Goal: Transaction & Acquisition: Register for event/course

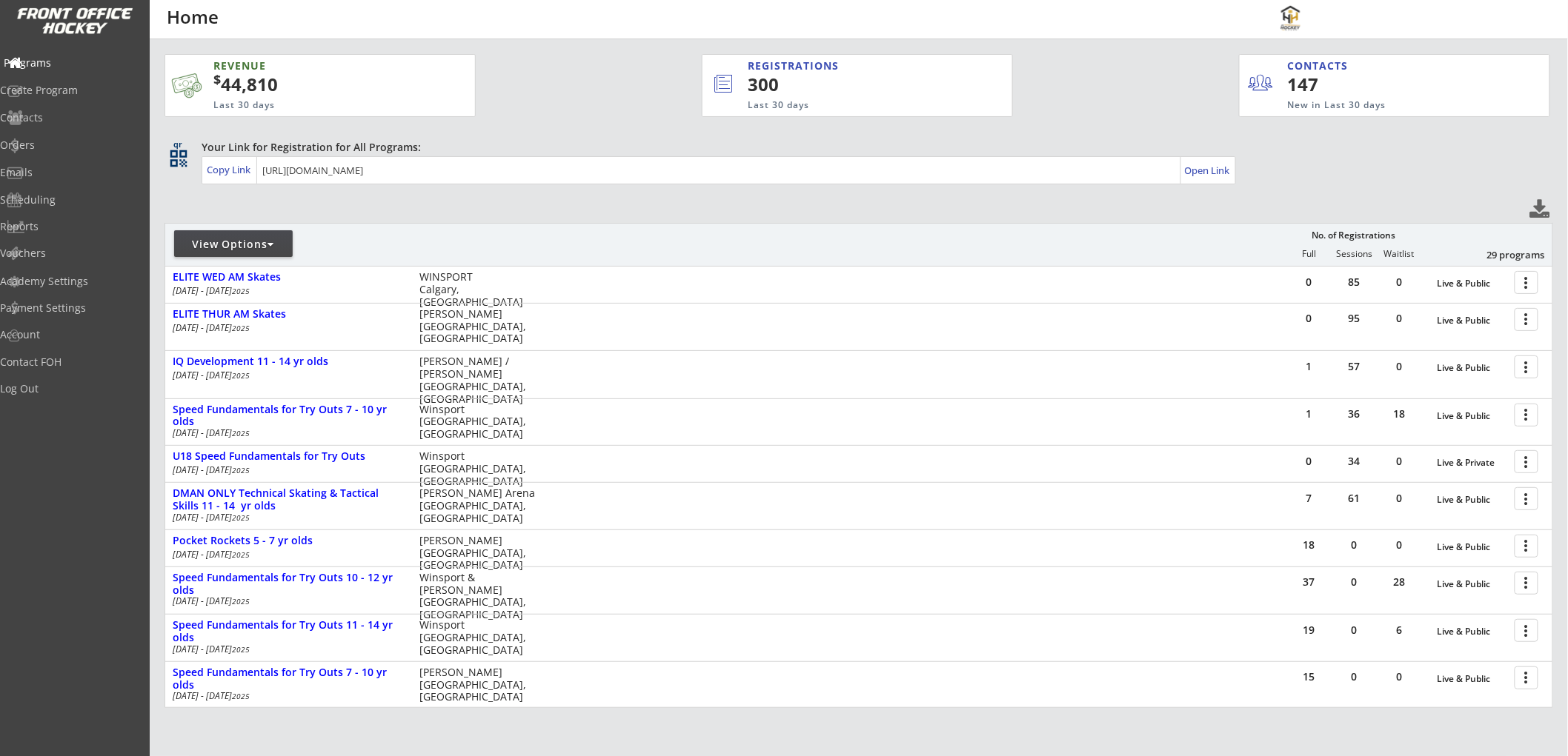
click at [82, 64] on div "Programs" at bounding box center [70, 63] width 134 height 10
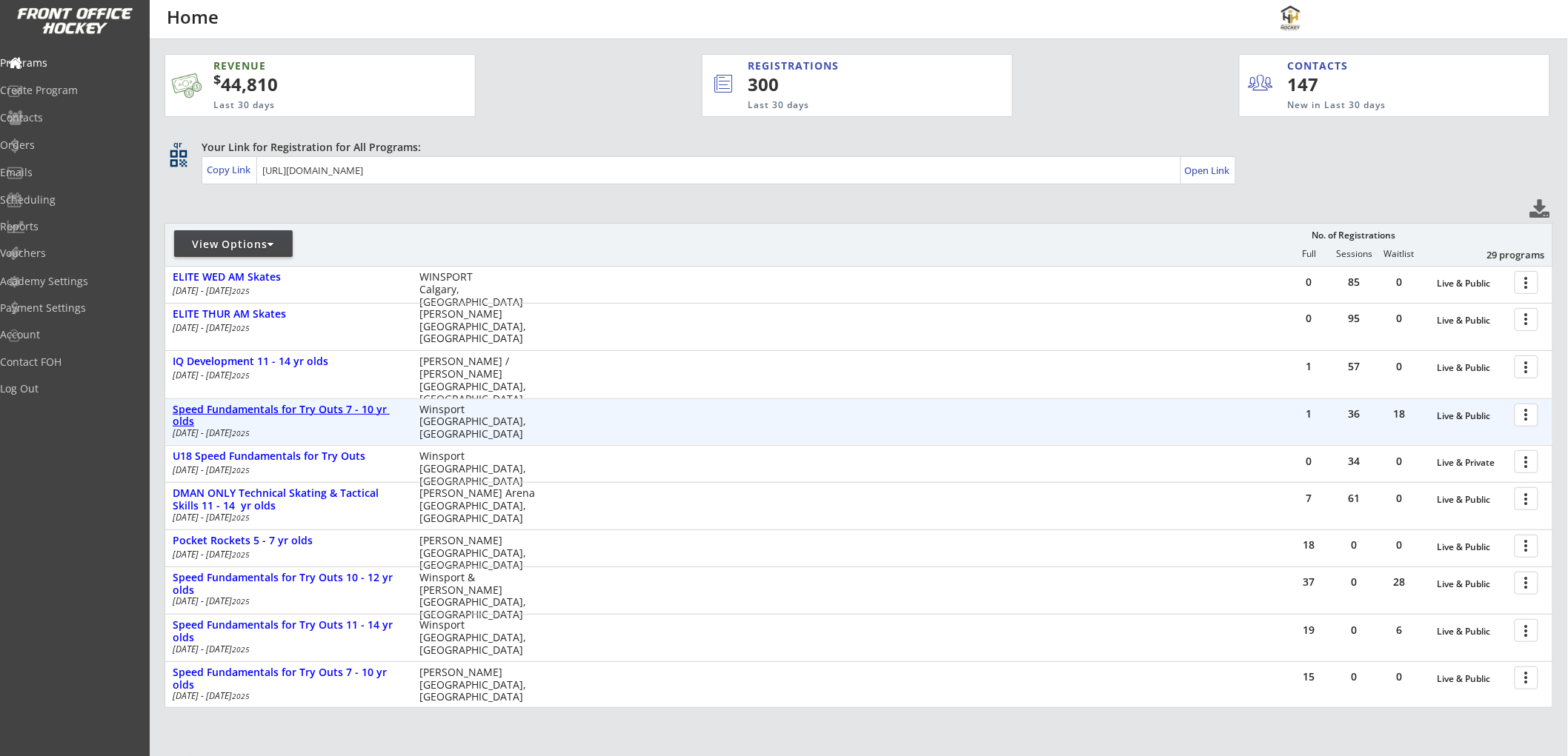
click at [264, 410] on div "Speed Fundamentals for Try Outs 7 - 10 yr olds" at bounding box center [287, 417] width 231 height 25
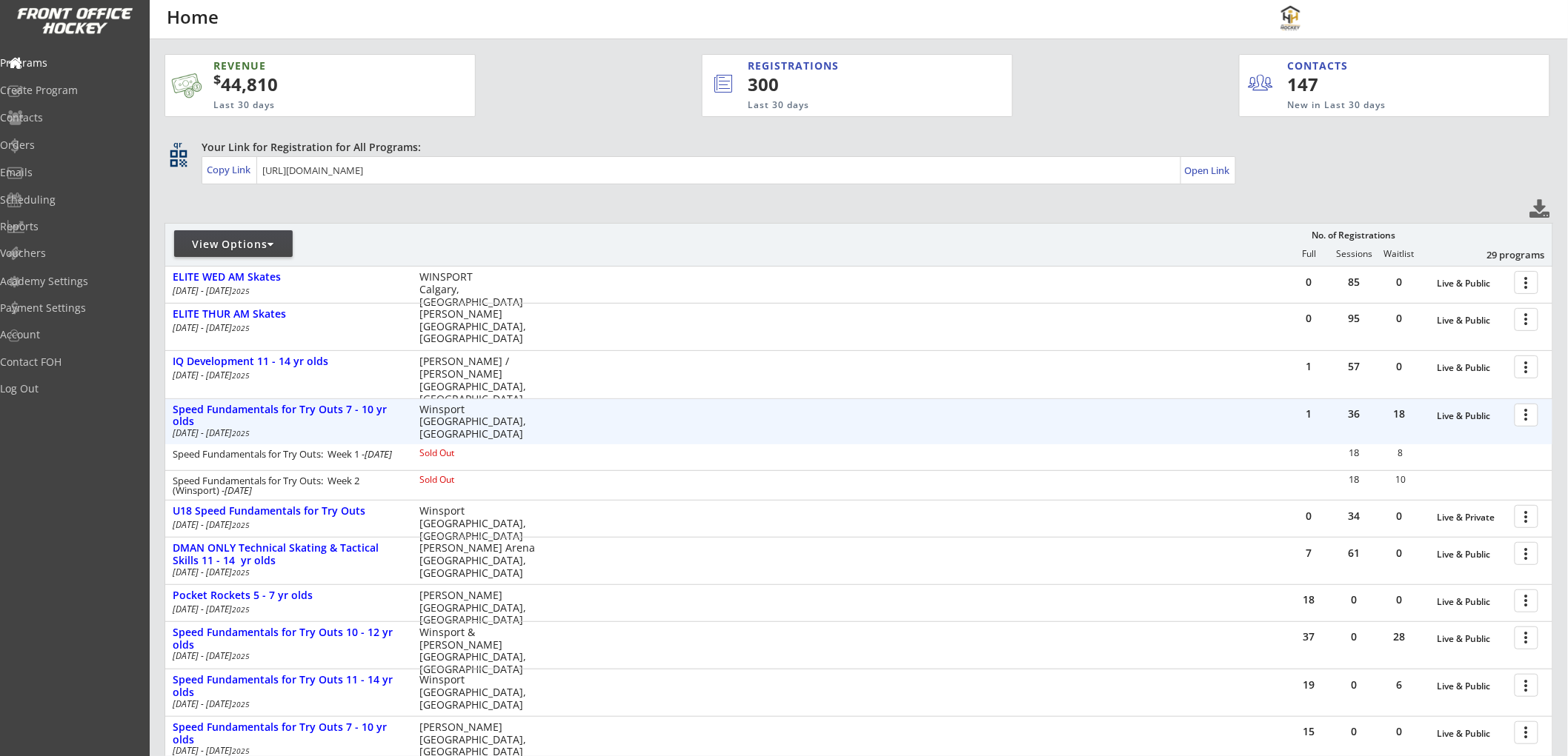
click at [1532, 416] on div at bounding box center [1529, 414] width 26 height 26
click at [1476, 482] on div "Registration Page" at bounding box center [1475, 486] width 106 height 10
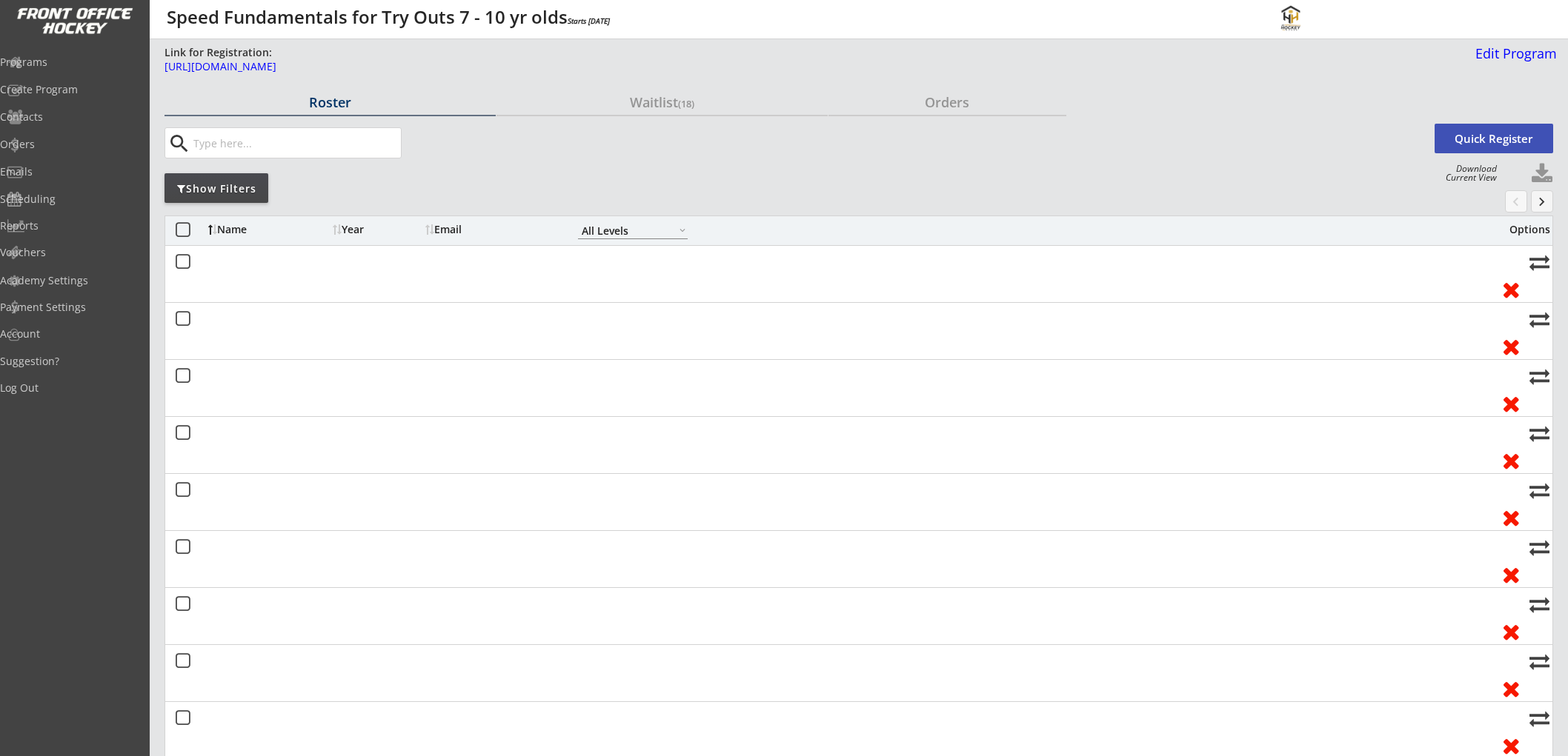
select select ""All Levels""
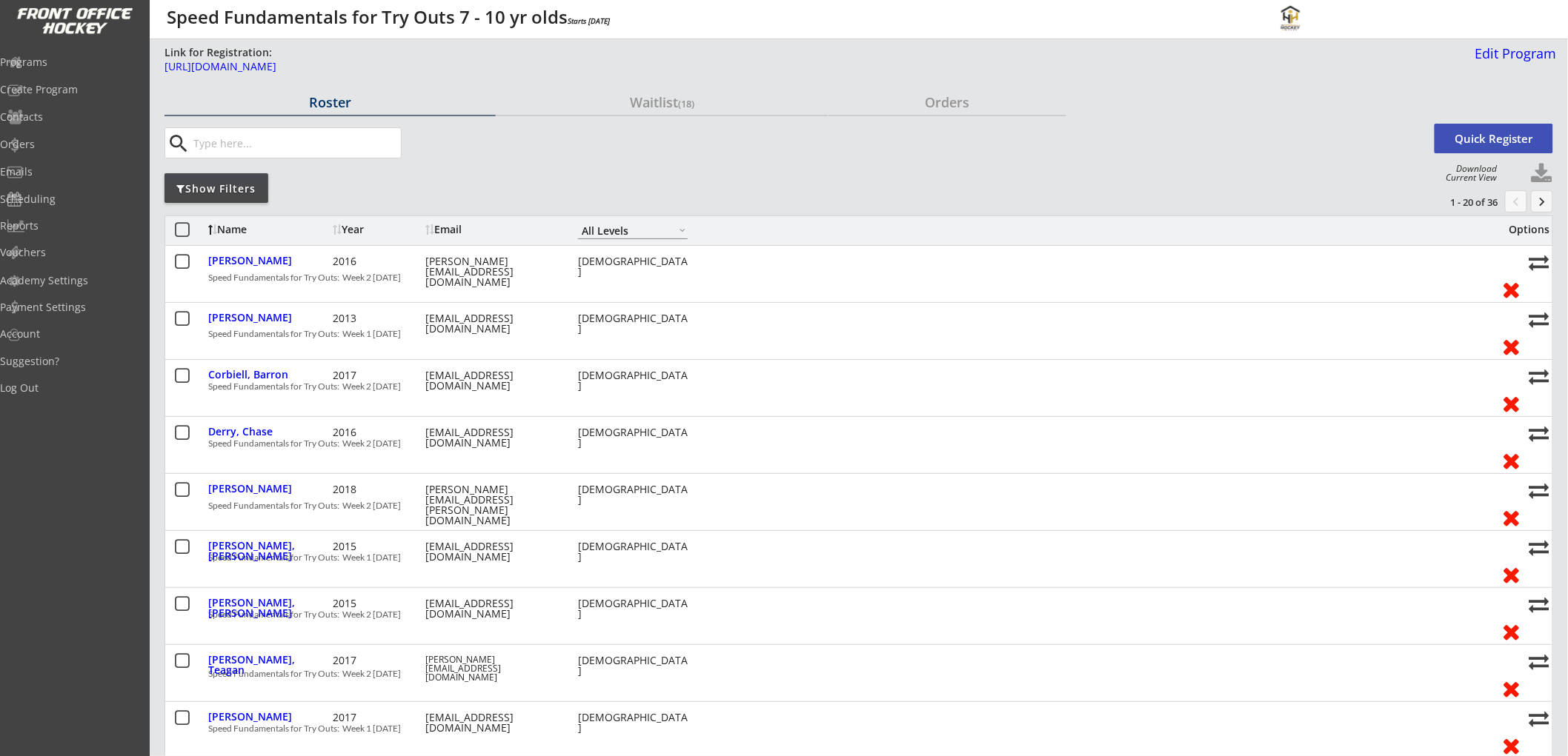
click at [187, 187] on div "Show Filters" at bounding box center [216, 189] width 103 height 15
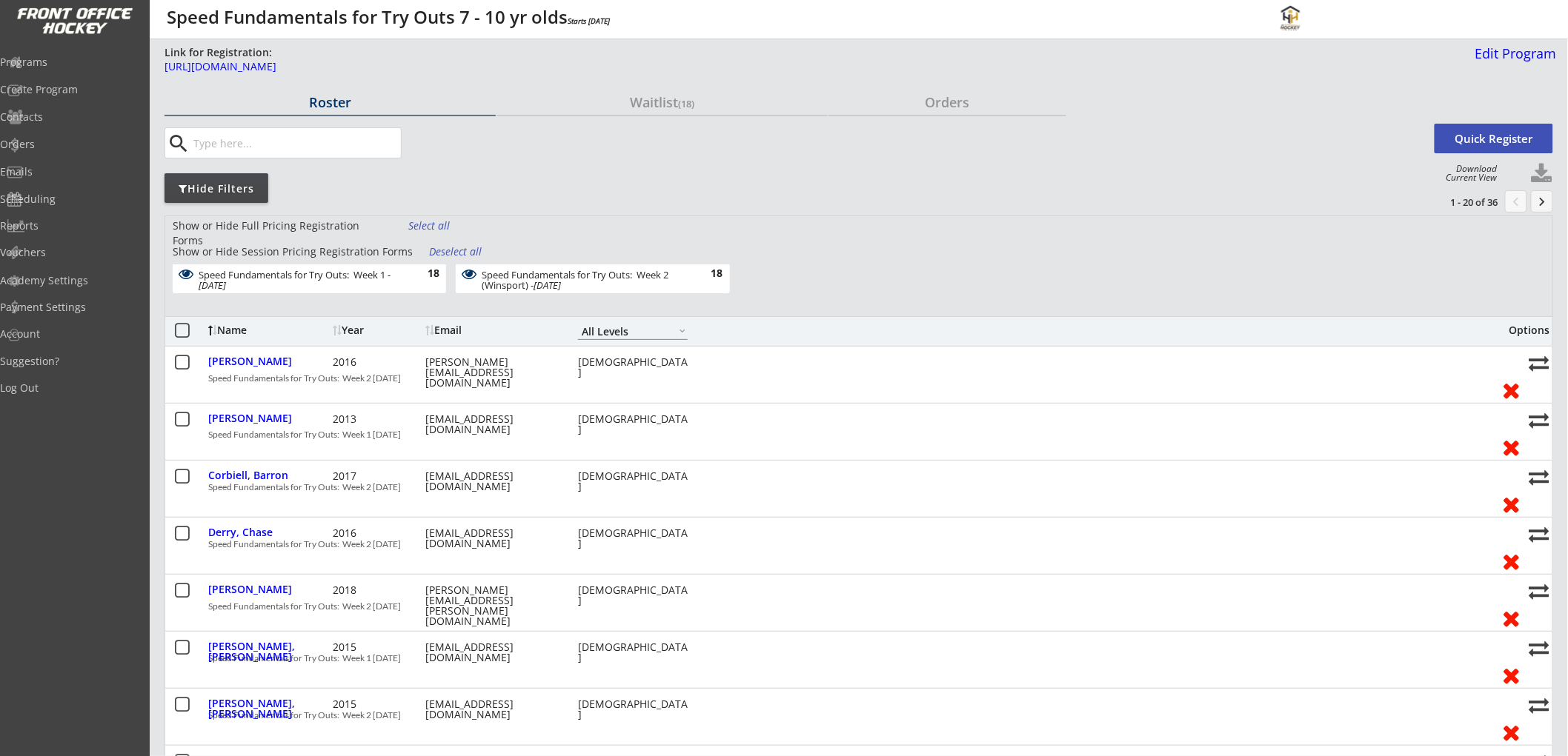
click at [420, 276] on div "18" at bounding box center [424, 274] width 29 height 15
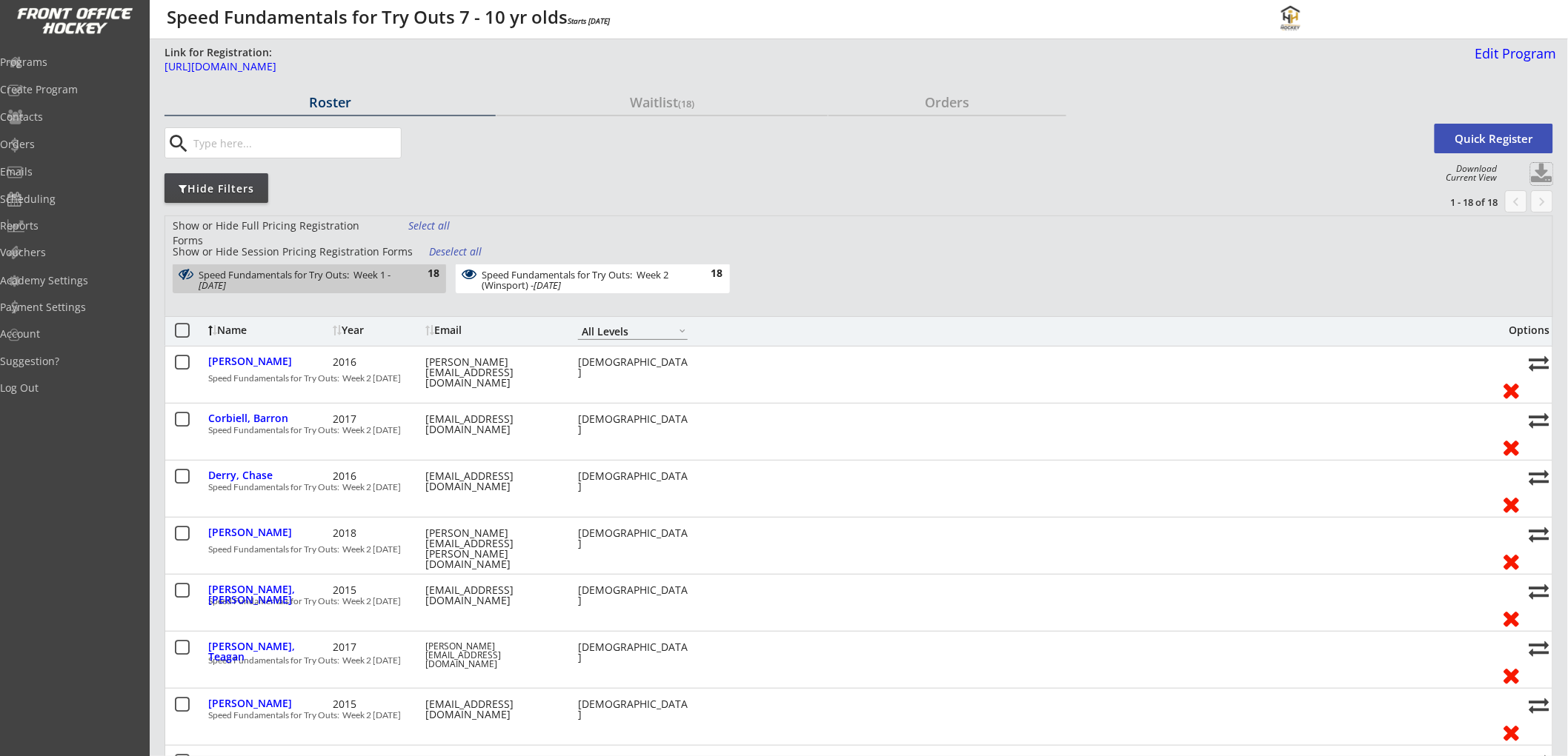
click at [1541, 165] on button at bounding box center [1542, 174] width 22 height 22
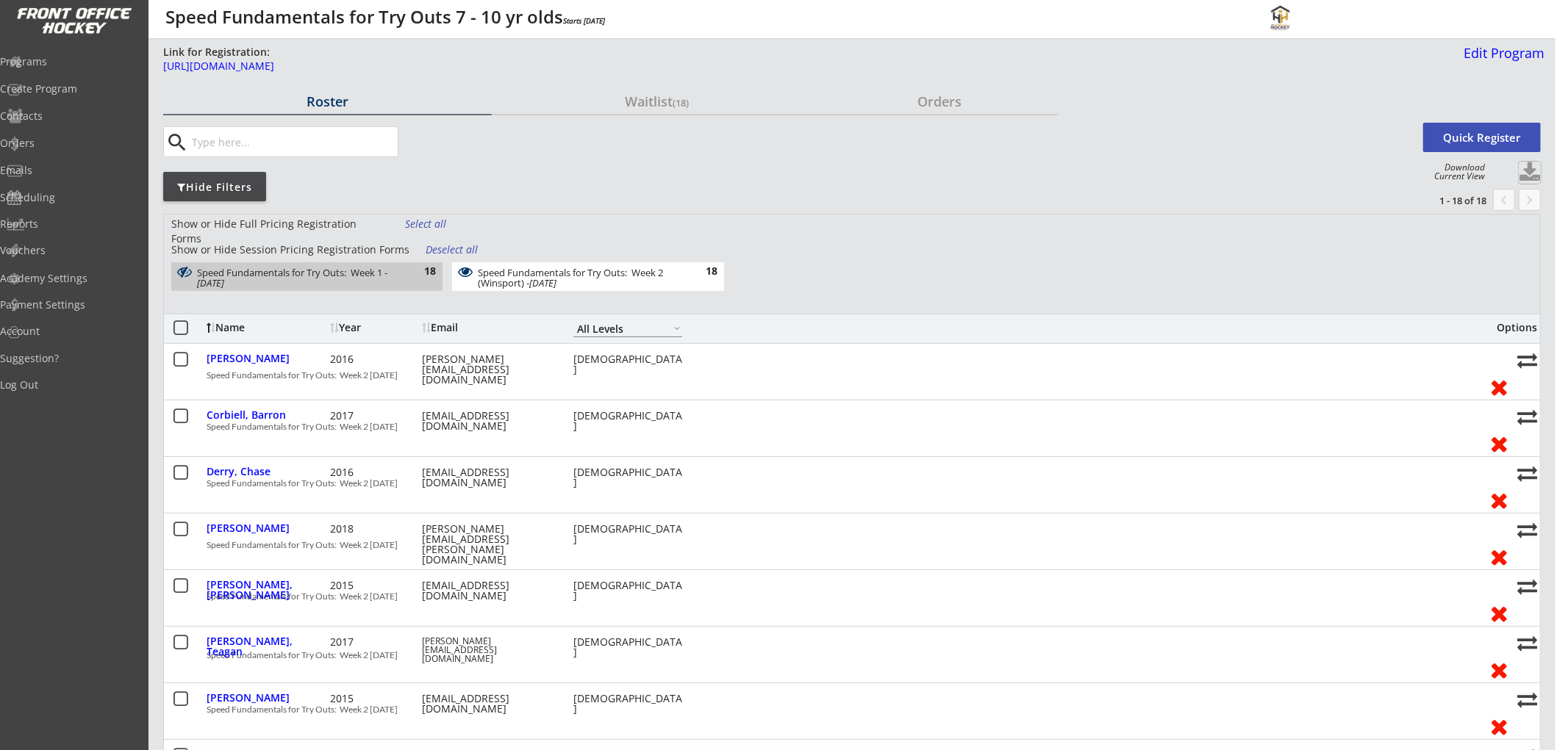
select select ""Player Info""
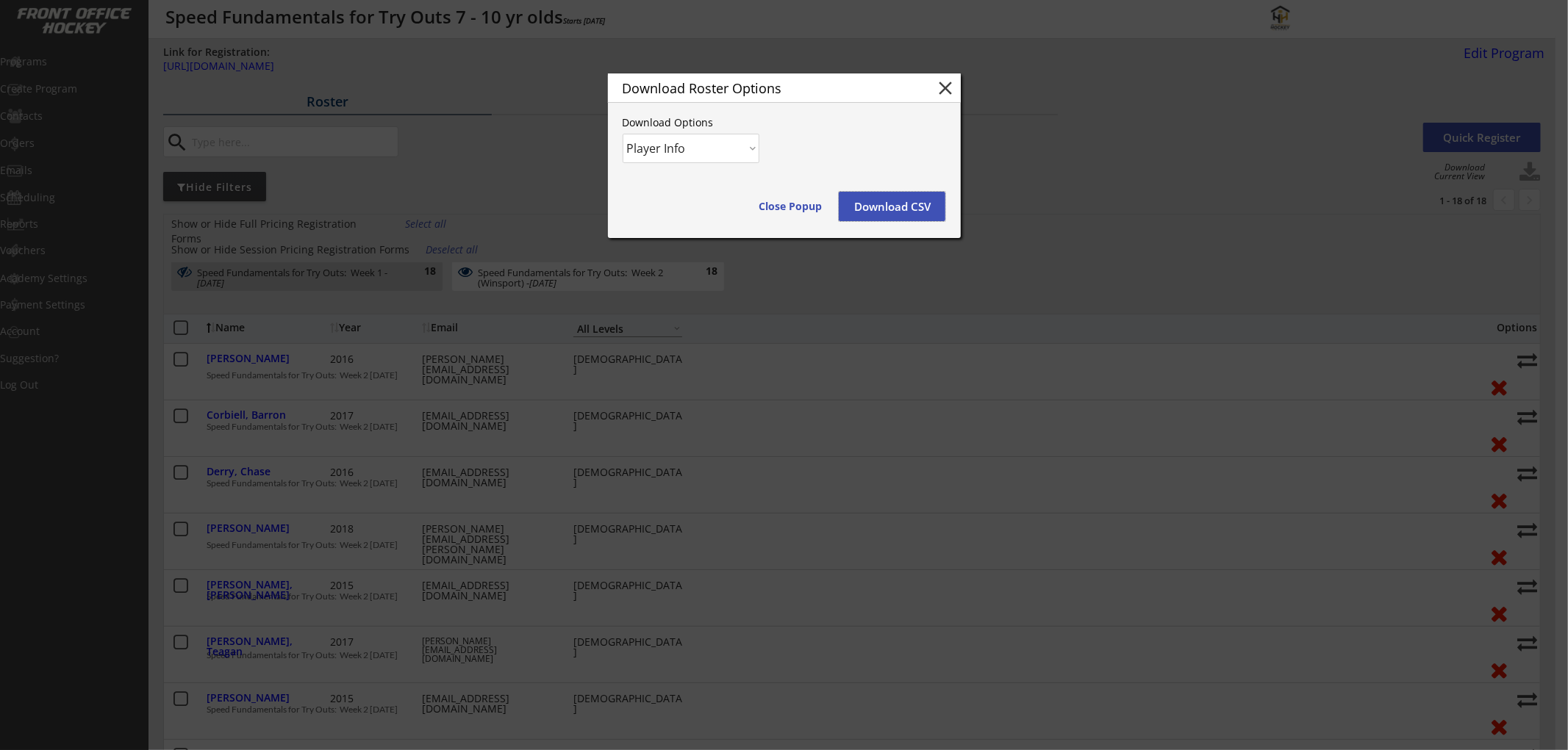
click at [897, 201] on button "Download CSV" at bounding box center [892, 206] width 107 height 29
